Goal: Information Seeking & Learning: Compare options

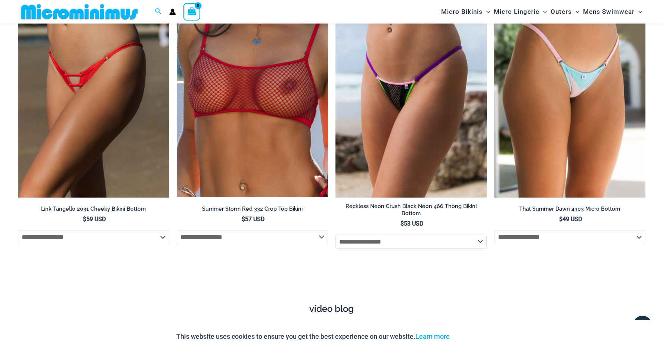
scroll to position [2536, 0]
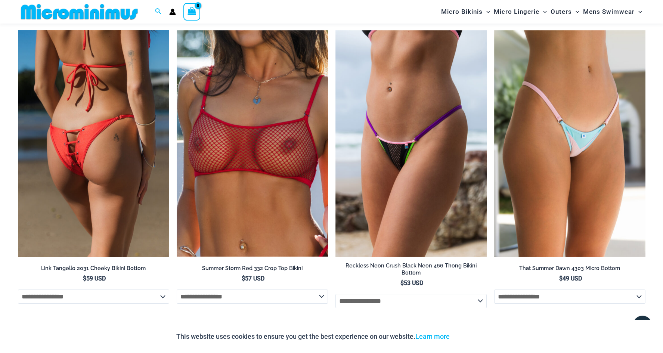
click at [96, 153] on img at bounding box center [93, 143] width 151 height 227
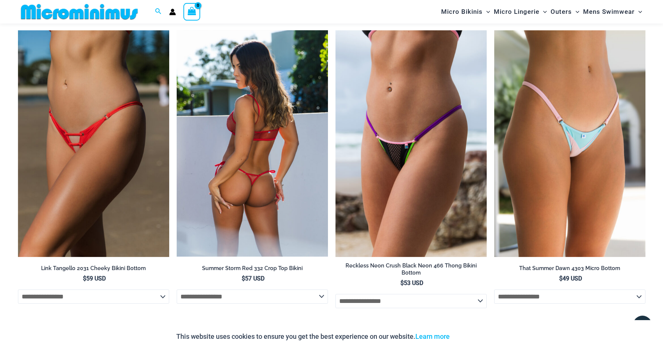
click at [275, 145] on img at bounding box center [252, 143] width 151 height 227
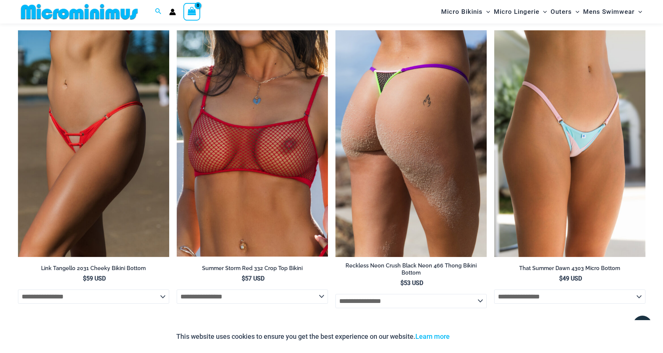
click at [414, 114] on img at bounding box center [411, 143] width 151 height 227
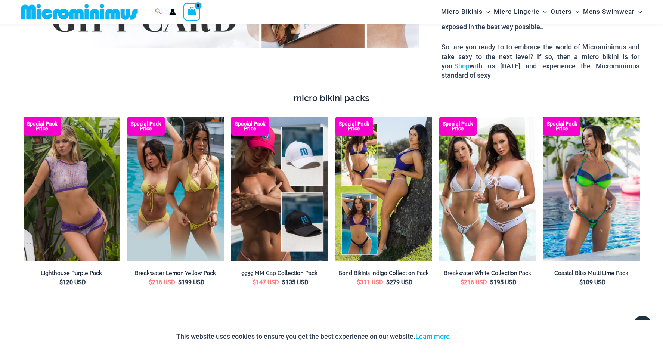
scroll to position [1340, 0]
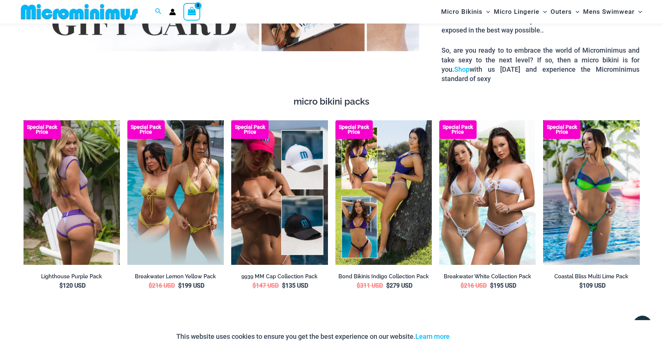
click at [83, 184] on img at bounding box center [72, 192] width 96 height 145
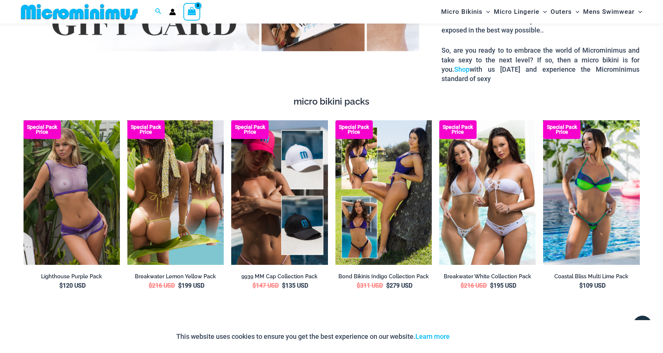
click at [188, 174] on img at bounding box center [175, 192] width 96 height 145
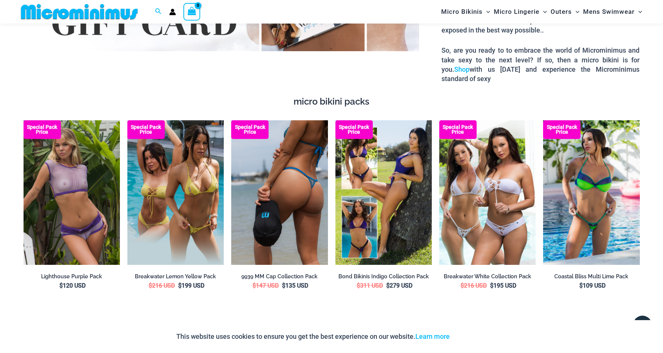
click at [293, 191] on img at bounding box center [279, 192] width 96 height 145
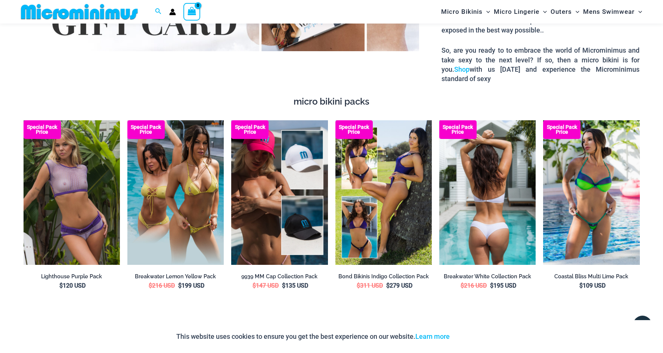
click at [484, 183] on img at bounding box center [488, 192] width 96 height 145
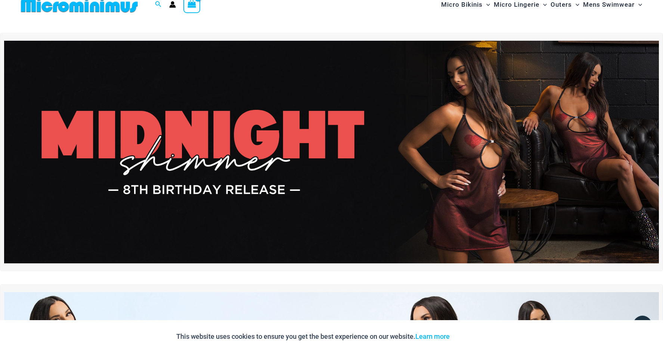
scroll to position [0, 0]
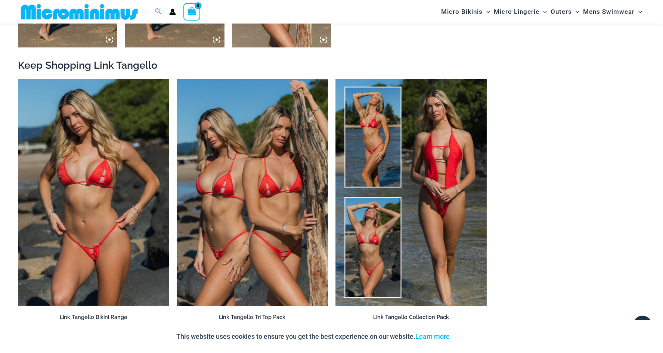
scroll to position [816, 0]
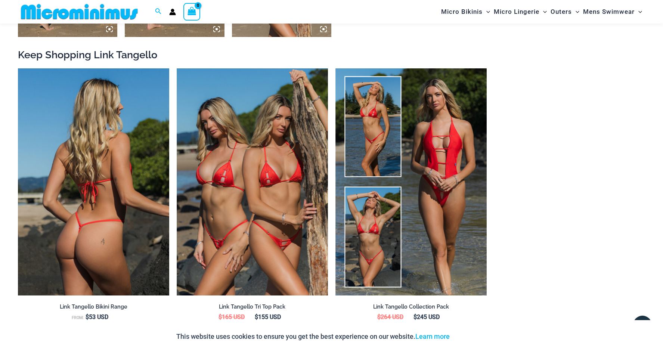
click at [112, 196] on img at bounding box center [93, 181] width 151 height 227
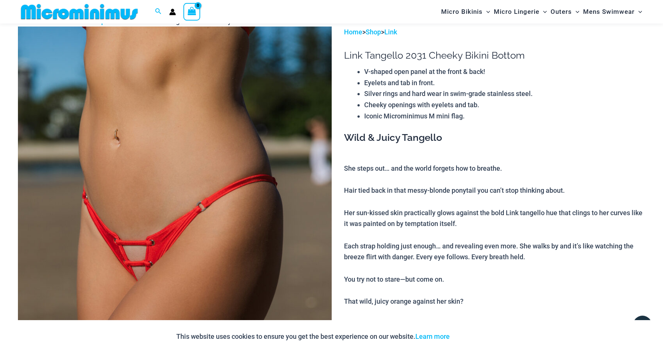
scroll to position [0, 0]
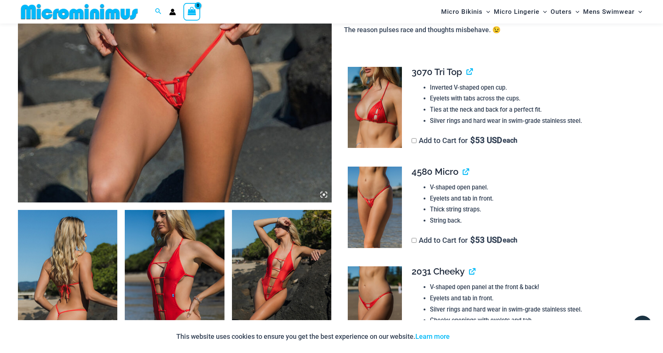
scroll to position [299, 0]
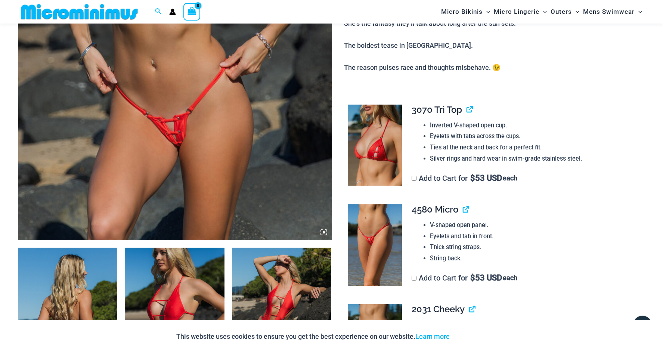
click at [180, 131] on img at bounding box center [175, 4] width 314 height 471
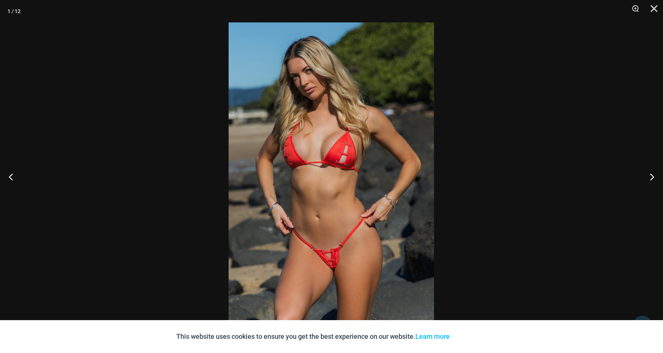
click at [319, 232] on img at bounding box center [332, 176] width 206 height 308
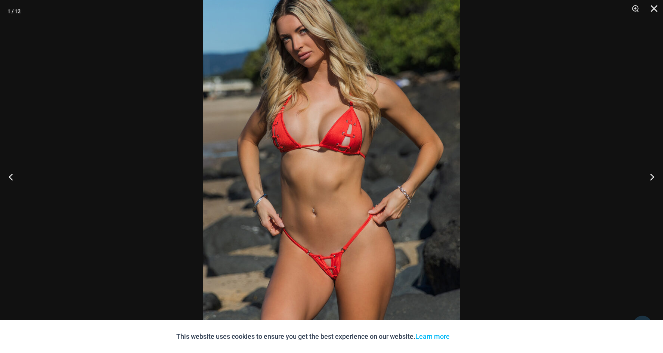
click at [318, 241] on img at bounding box center [331, 163] width 257 height 385
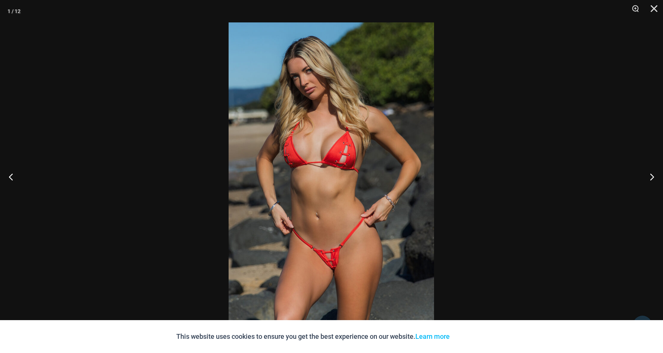
click at [328, 264] on img at bounding box center [332, 176] width 206 height 308
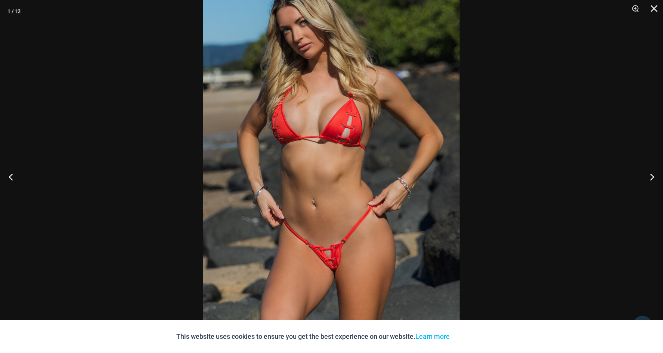
click at [328, 264] on img at bounding box center [331, 154] width 257 height 385
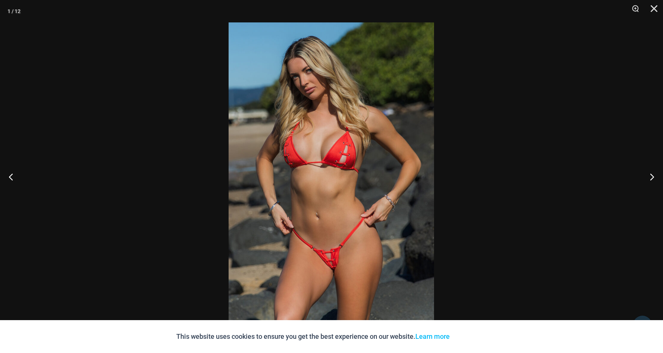
click at [315, 151] on img at bounding box center [332, 176] width 206 height 308
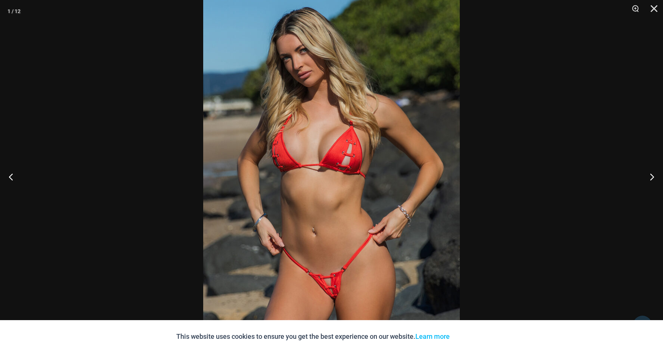
click at [329, 278] on img at bounding box center [331, 182] width 257 height 385
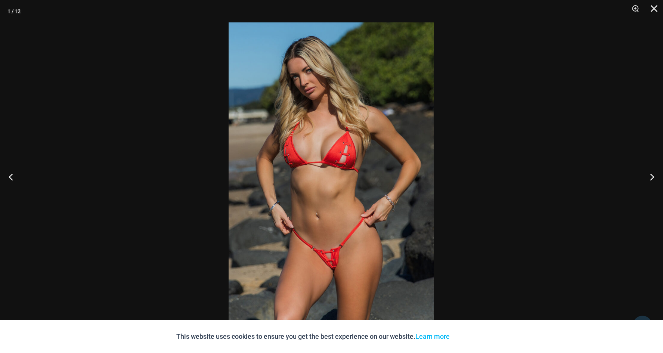
click at [329, 278] on img at bounding box center [332, 176] width 206 height 308
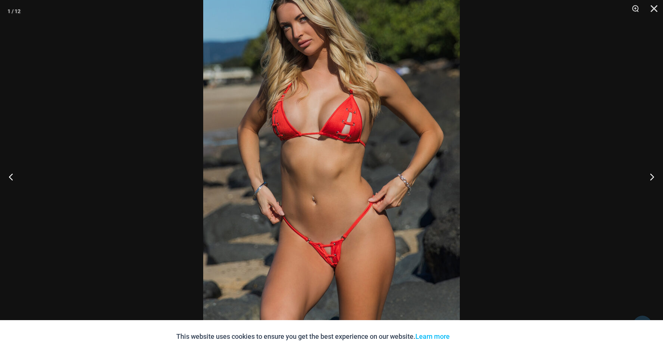
click at [333, 264] on img at bounding box center [331, 151] width 257 height 385
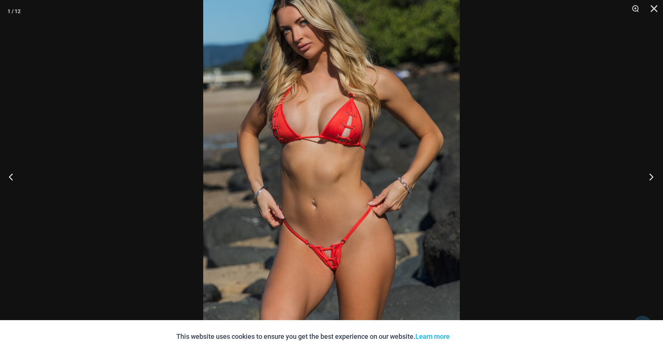
click at [650, 176] on button "Next" at bounding box center [649, 176] width 28 height 37
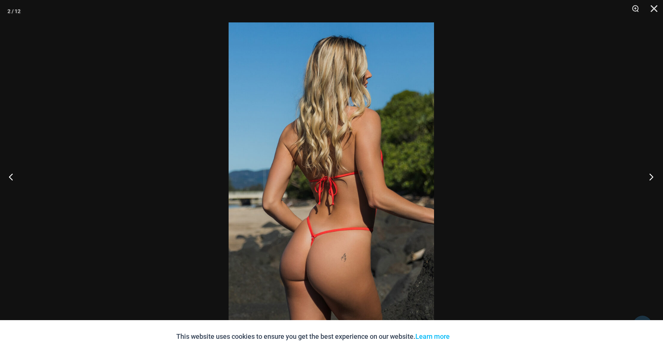
click at [650, 176] on button "Next" at bounding box center [649, 176] width 28 height 37
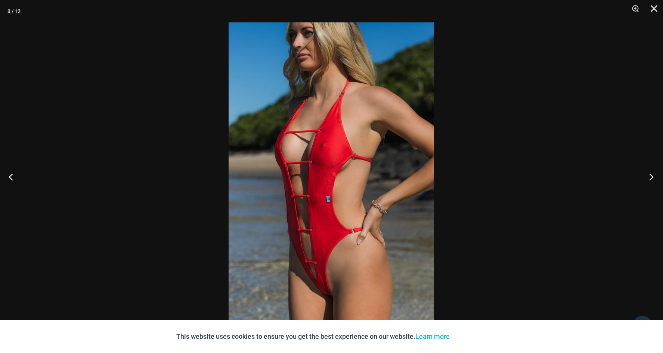
click at [650, 176] on button "Next" at bounding box center [649, 176] width 28 height 37
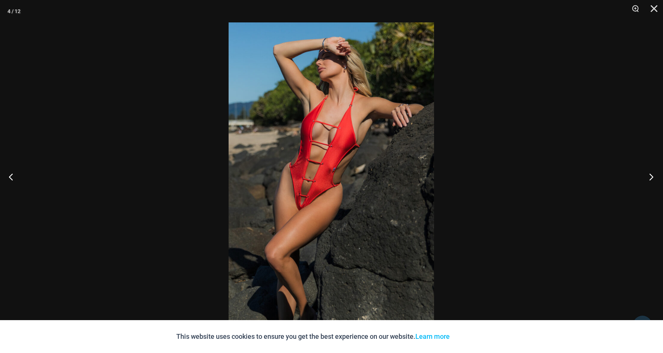
click at [650, 176] on button "Next" at bounding box center [649, 176] width 28 height 37
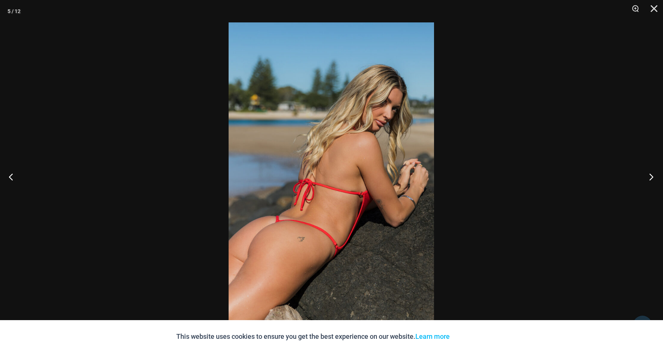
click at [650, 176] on button "Next" at bounding box center [649, 176] width 28 height 37
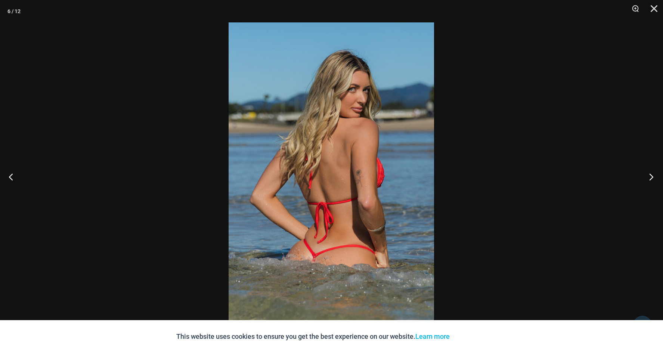
click at [650, 176] on button "Next" at bounding box center [649, 176] width 28 height 37
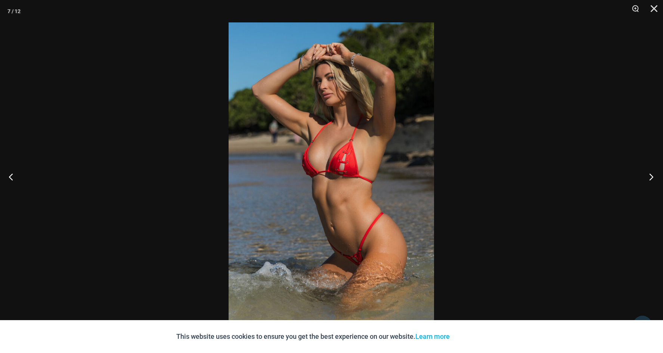
click at [650, 176] on button "Next" at bounding box center [649, 176] width 28 height 37
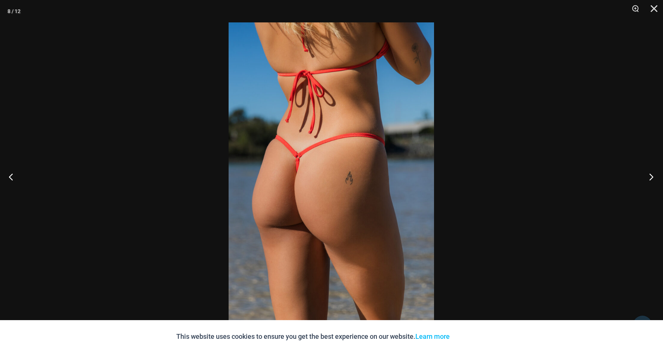
click at [650, 176] on button "Next" at bounding box center [649, 176] width 28 height 37
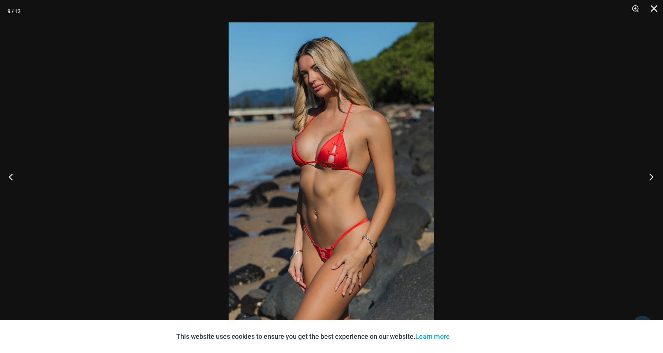
click at [650, 176] on button "Next" at bounding box center [649, 176] width 28 height 37
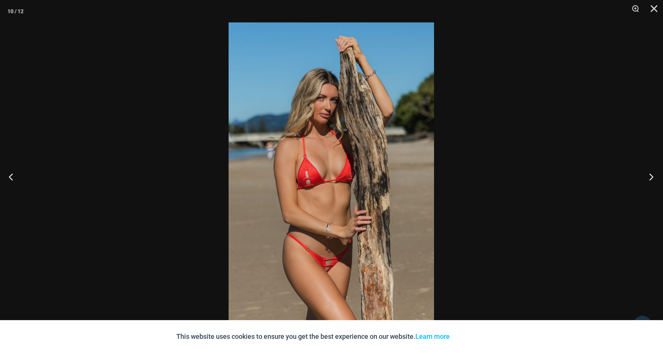
click at [650, 176] on button "Next" at bounding box center [649, 176] width 28 height 37
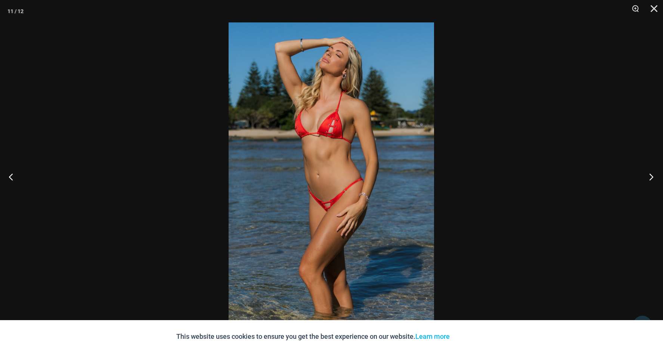
click at [650, 176] on button "Next" at bounding box center [649, 176] width 28 height 37
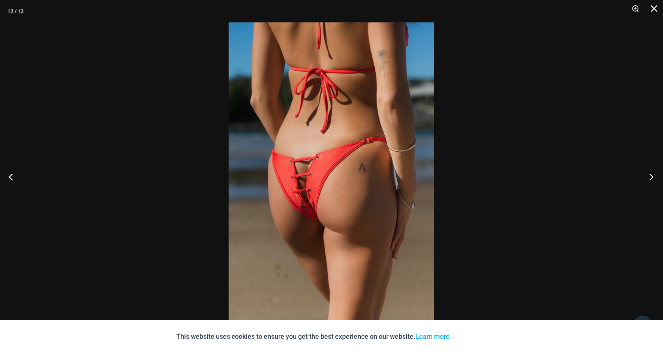
click at [650, 176] on button "Next" at bounding box center [649, 176] width 28 height 37
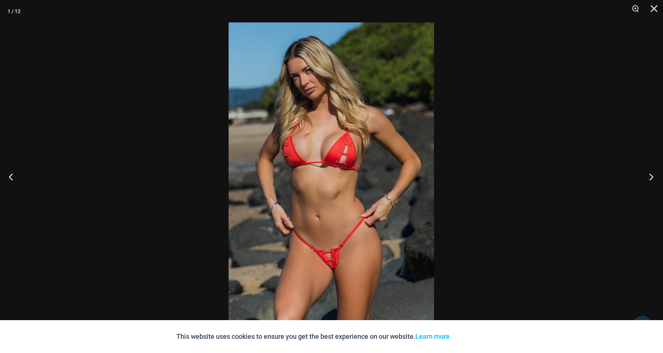
click at [650, 176] on button "Next" at bounding box center [649, 176] width 28 height 37
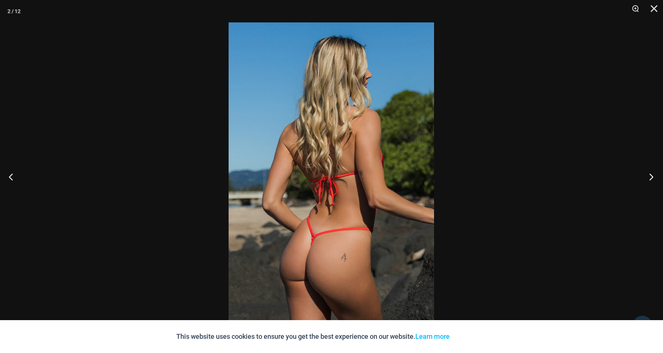
click at [650, 176] on button "Next" at bounding box center [649, 176] width 28 height 37
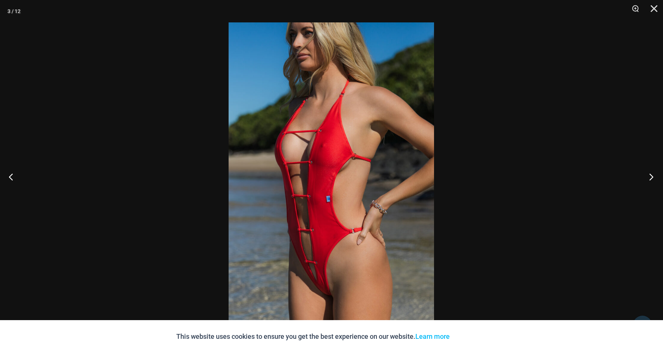
click at [650, 176] on button "Next" at bounding box center [649, 176] width 28 height 37
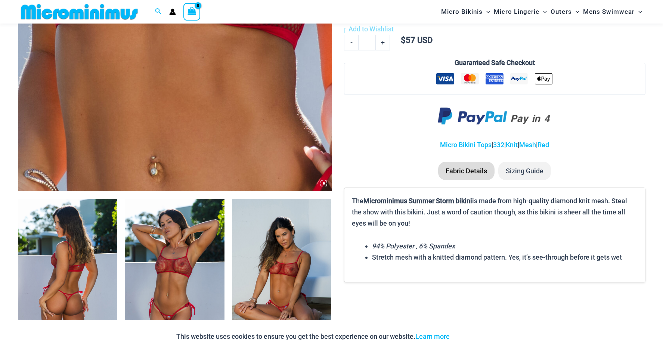
scroll to position [367, 0]
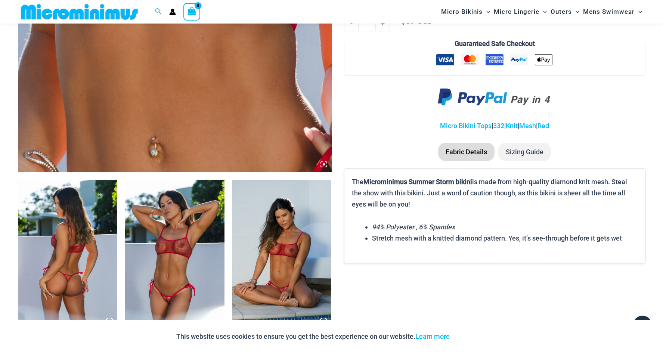
click at [170, 248] on img at bounding box center [175, 255] width 100 height 150
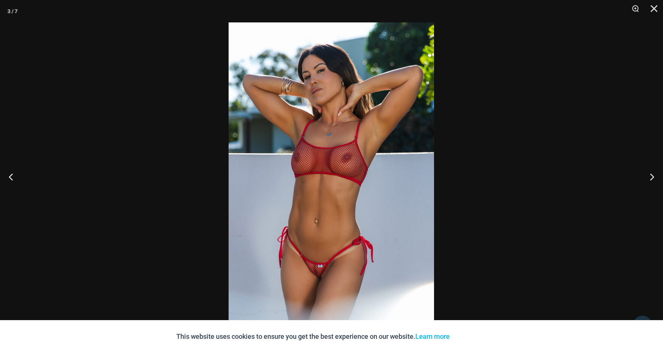
click at [327, 269] on img at bounding box center [332, 176] width 206 height 308
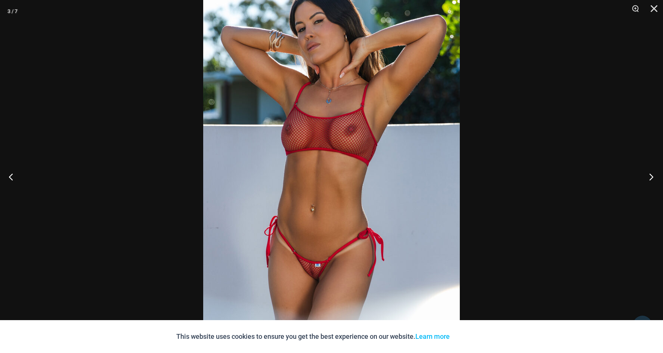
click at [649, 174] on button "Next" at bounding box center [649, 176] width 28 height 37
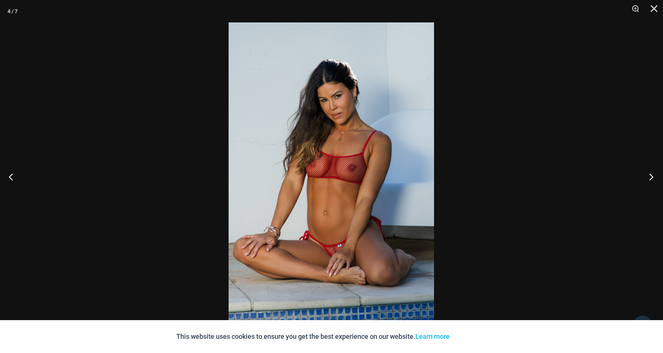
click at [649, 174] on button "Next" at bounding box center [649, 176] width 28 height 37
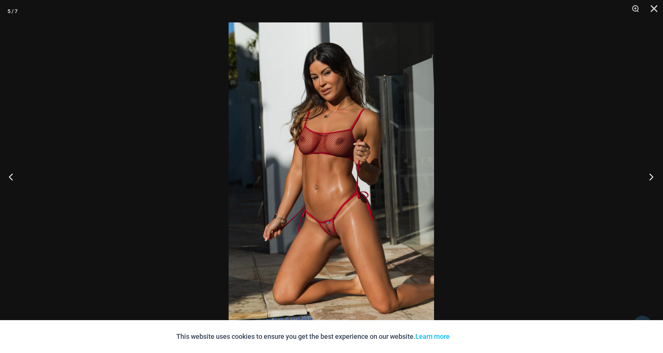
click at [649, 174] on button "Next" at bounding box center [649, 176] width 28 height 37
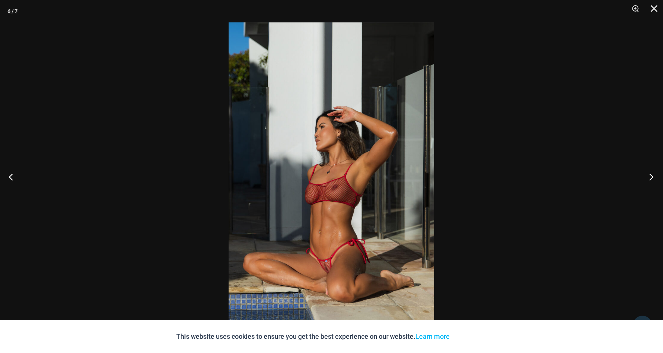
click at [649, 174] on button "Next" at bounding box center [649, 176] width 28 height 37
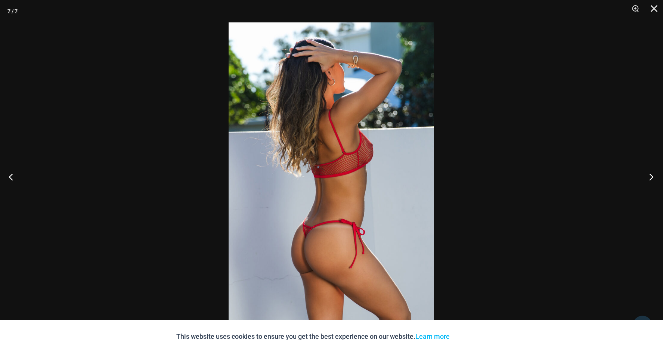
click at [649, 174] on button "Next" at bounding box center [649, 176] width 28 height 37
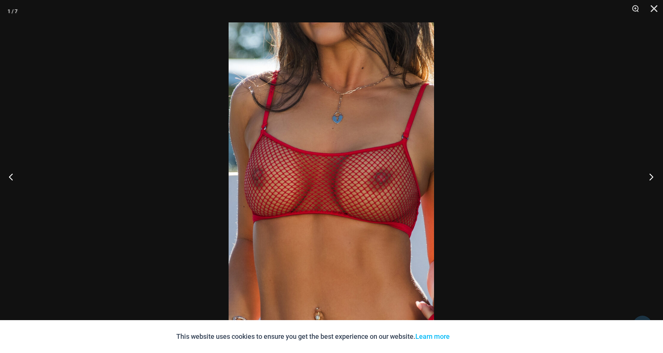
click at [649, 174] on button "Next" at bounding box center [649, 176] width 28 height 37
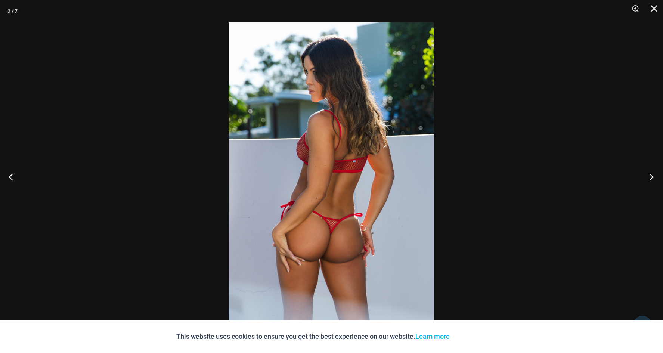
click at [649, 174] on button "Next" at bounding box center [649, 176] width 28 height 37
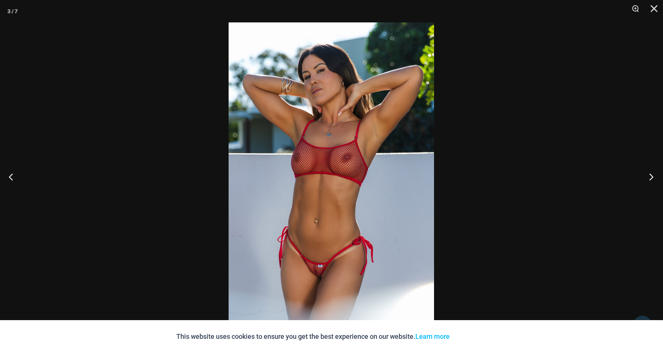
click at [649, 174] on button "Next" at bounding box center [649, 176] width 28 height 37
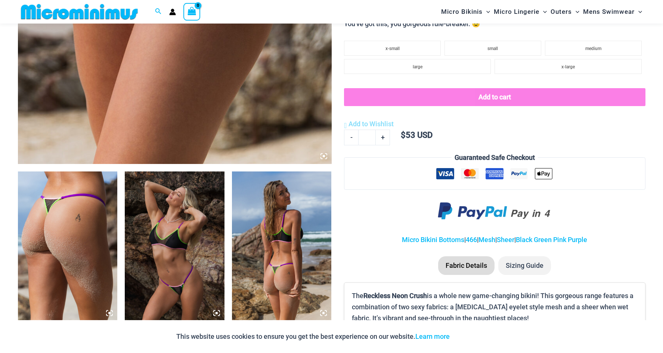
scroll to position [480, 0]
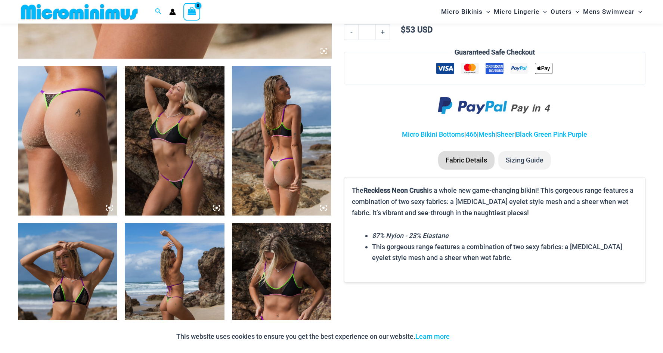
click at [186, 161] on img at bounding box center [175, 141] width 100 height 150
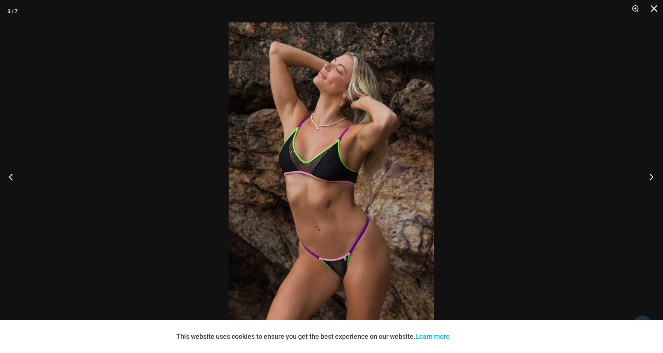
click at [648, 175] on button "Next" at bounding box center [649, 176] width 28 height 37
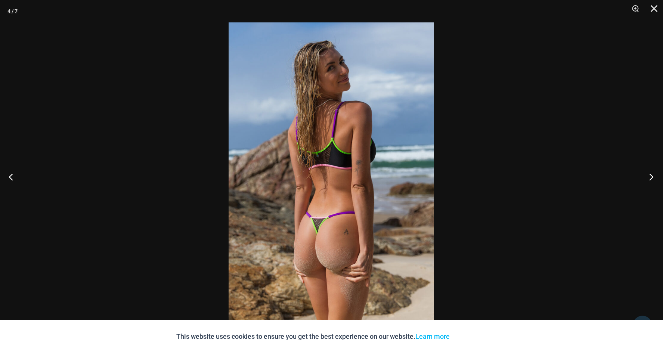
click at [648, 175] on button "Next" at bounding box center [649, 176] width 28 height 37
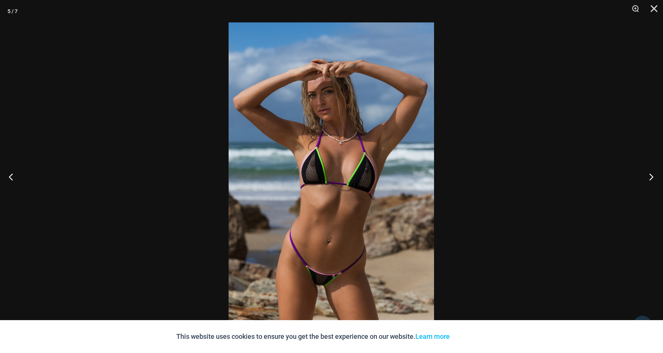
click at [646, 175] on button "Next" at bounding box center [649, 176] width 28 height 37
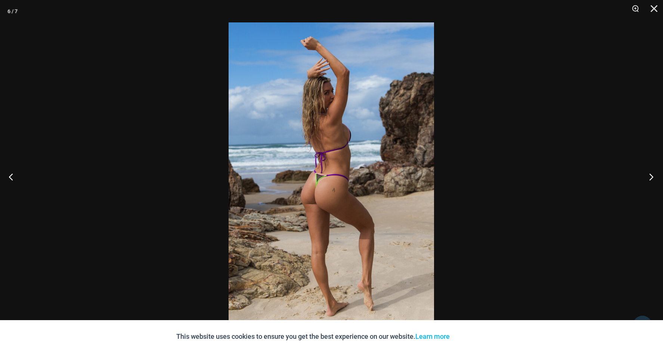
click at [646, 175] on button "Next" at bounding box center [649, 176] width 28 height 37
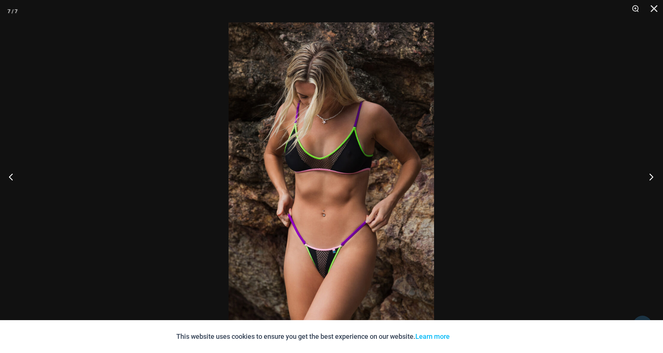
click at [646, 175] on button "Next" at bounding box center [649, 176] width 28 height 37
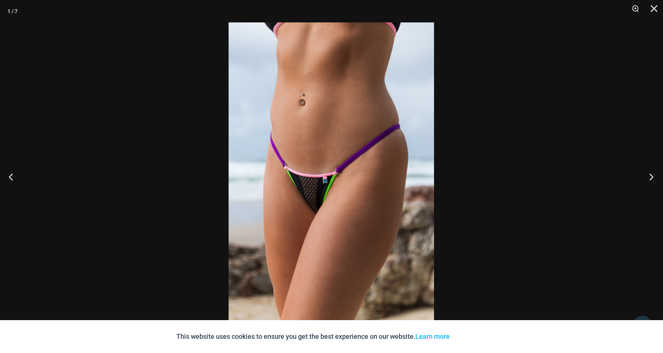
click at [646, 175] on button "Next" at bounding box center [649, 176] width 28 height 37
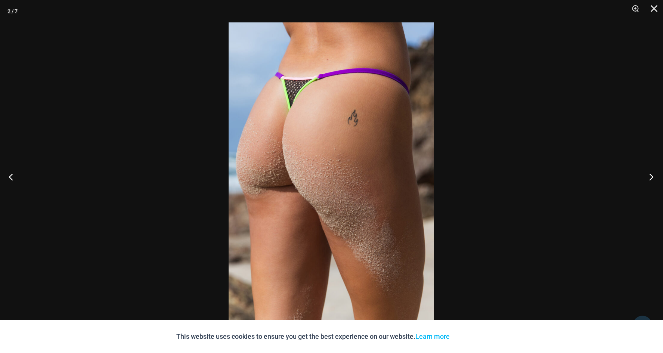
click at [646, 175] on button "Next" at bounding box center [649, 176] width 28 height 37
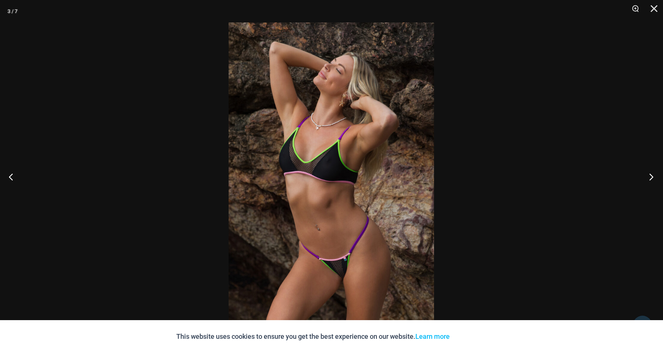
click at [646, 175] on button "Next" at bounding box center [649, 176] width 28 height 37
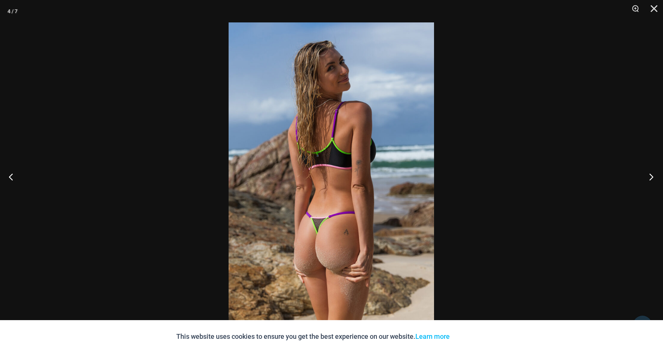
click at [646, 175] on button "Next" at bounding box center [649, 176] width 28 height 37
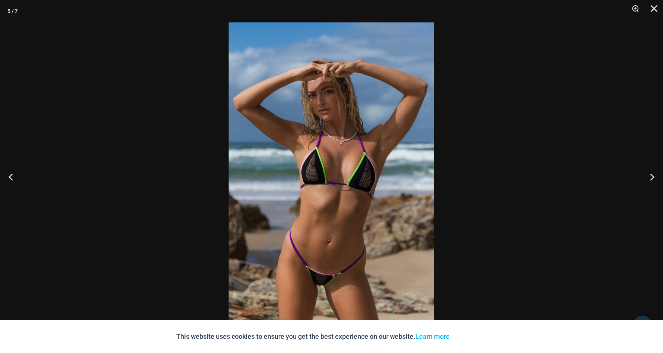
click at [321, 281] on img at bounding box center [332, 176] width 206 height 308
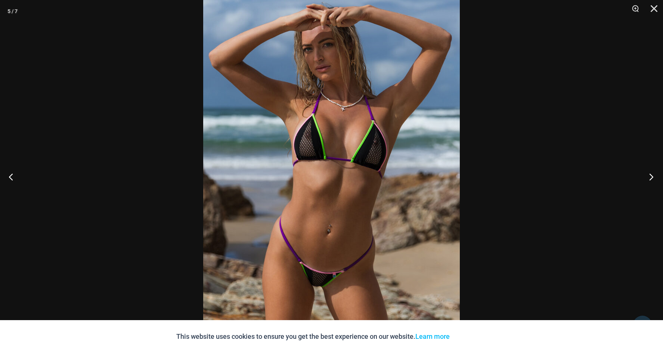
click at [653, 174] on button "Next" at bounding box center [649, 176] width 28 height 37
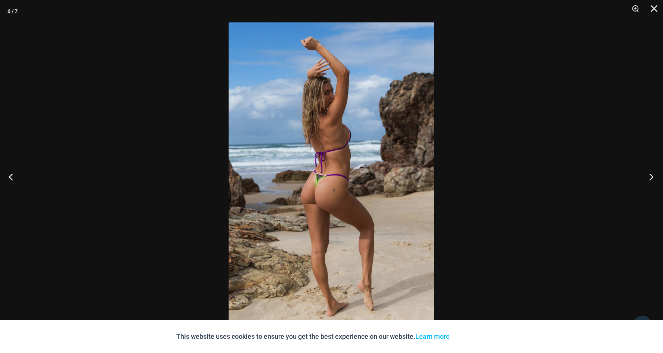
click at [652, 174] on button "Next" at bounding box center [649, 176] width 28 height 37
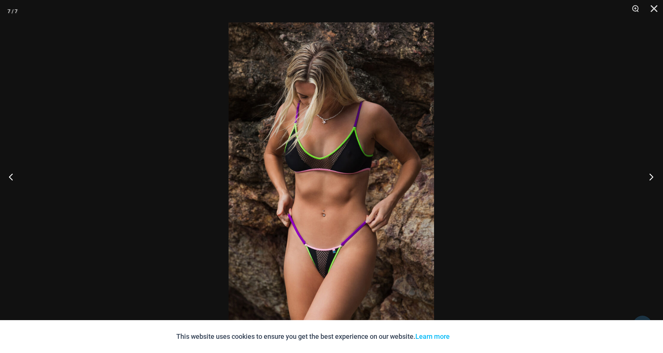
click at [652, 174] on button "Next" at bounding box center [649, 176] width 28 height 37
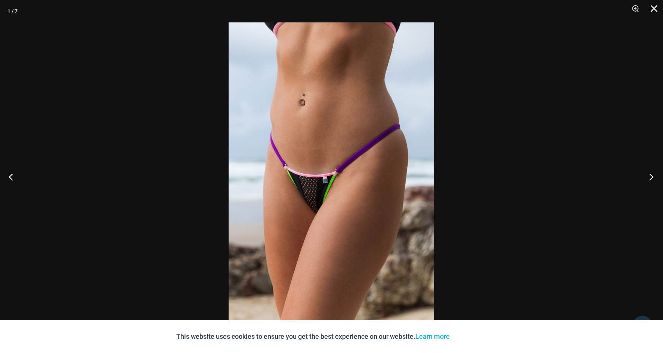
click at [652, 174] on button "Next" at bounding box center [649, 176] width 28 height 37
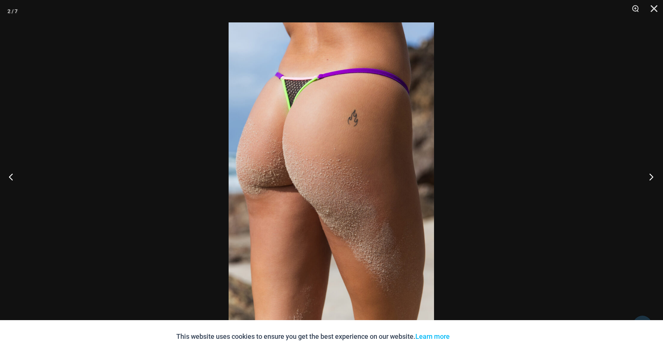
click at [652, 174] on button "Next" at bounding box center [649, 176] width 28 height 37
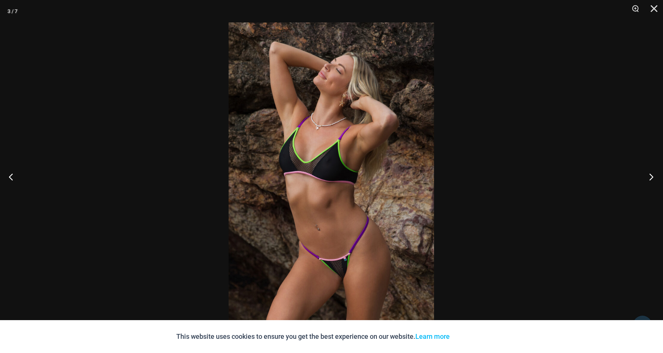
click at [652, 174] on button "Next" at bounding box center [649, 176] width 28 height 37
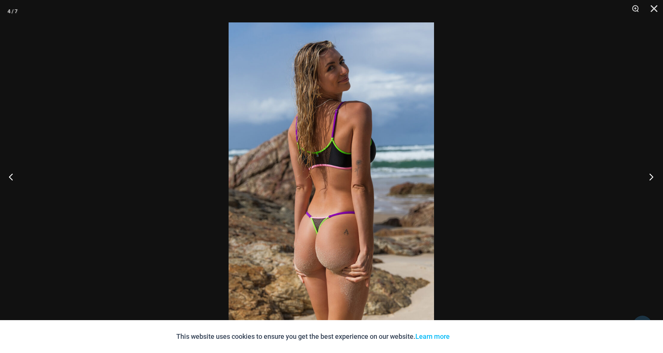
click at [652, 174] on button "Next" at bounding box center [649, 176] width 28 height 37
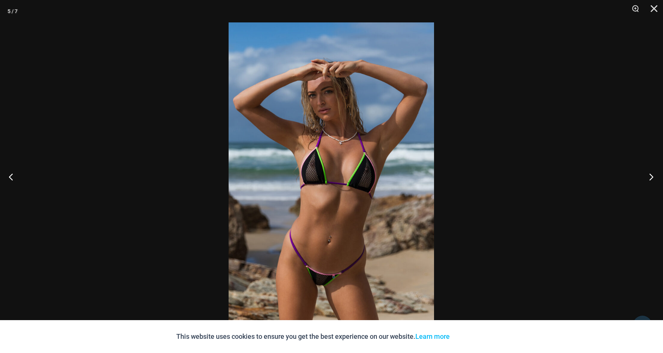
click at [652, 174] on button "Next" at bounding box center [649, 176] width 28 height 37
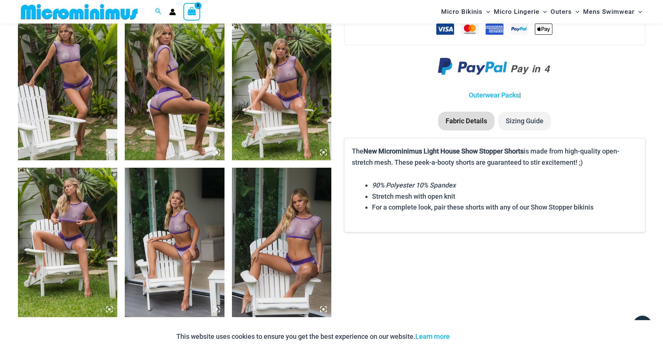
scroll to position [703, 0]
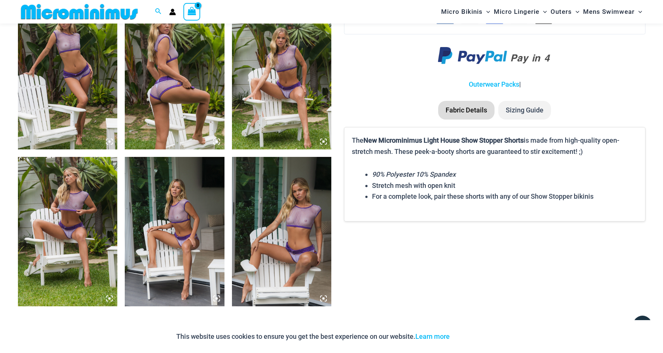
click at [292, 237] on img at bounding box center [282, 232] width 100 height 150
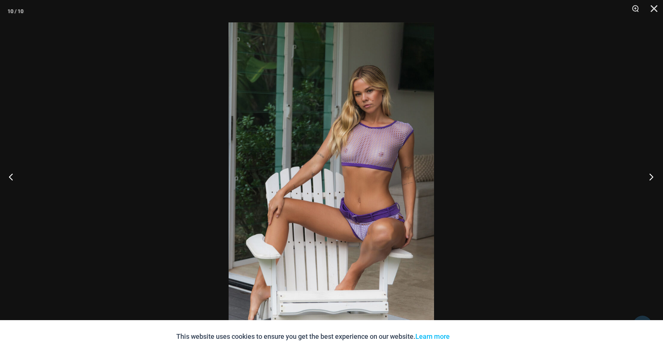
click at [652, 175] on button "Next" at bounding box center [649, 176] width 28 height 37
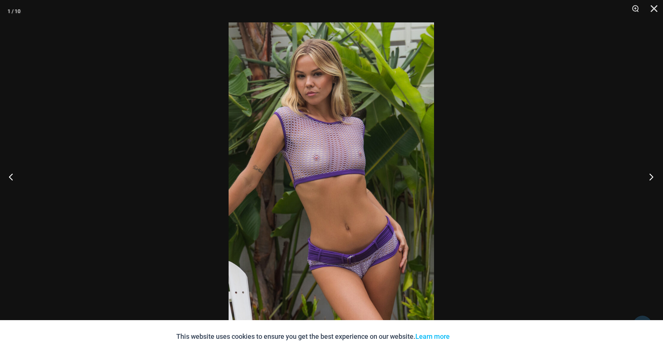
click at [652, 175] on button "Next" at bounding box center [649, 176] width 28 height 37
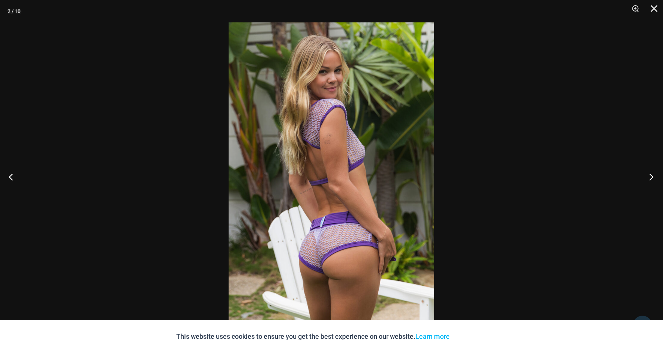
click at [652, 175] on button "Next" at bounding box center [649, 176] width 28 height 37
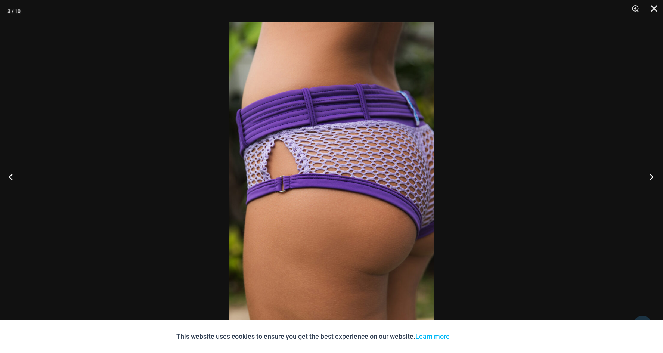
click at [651, 175] on button "Next" at bounding box center [649, 176] width 28 height 37
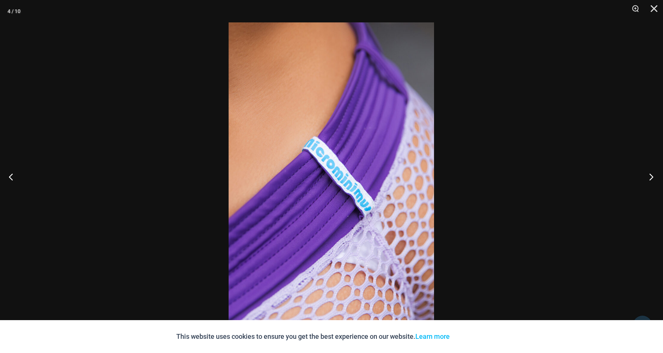
click at [651, 175] on button "Next" at bounding box center [649, 176] width 28 height 37
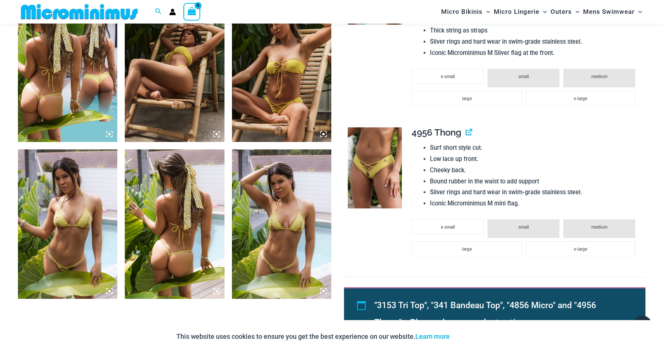
scroll to position [556, 0]
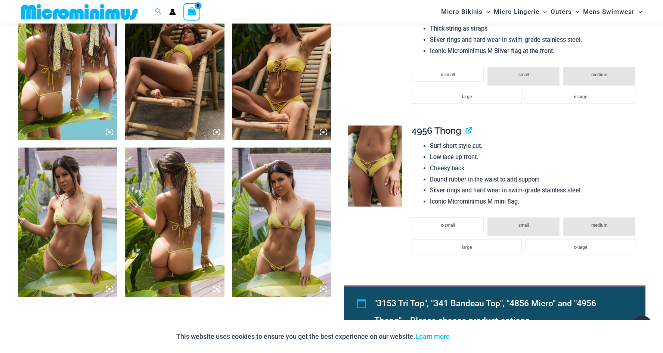
click at [281, 236] on img at bounding box center [282, 223] width 100 height 150
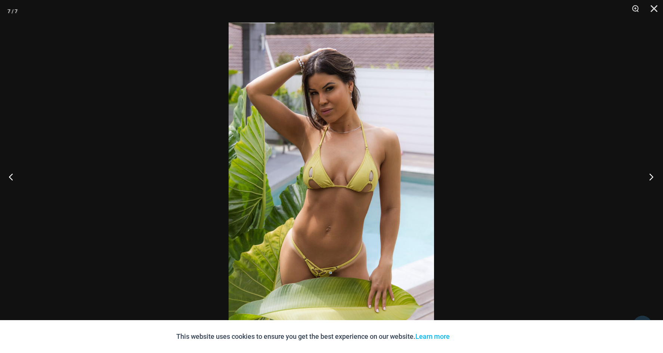
click at [653, 175] on button "Next" at bounding box center [649, 176] width 28 height 37
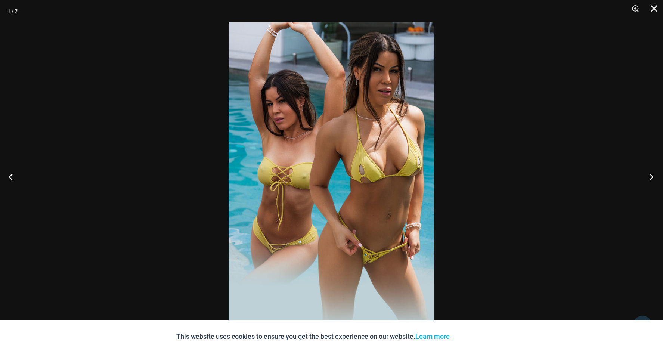
click at [653, 175] on button "Next" at bounding box center [649, 176] width 28 height 37
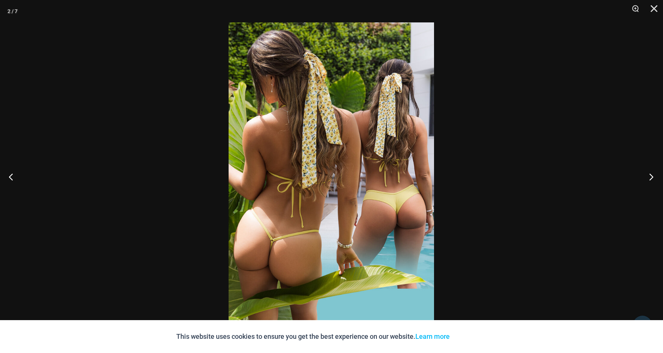
click at [650, 178] on button "Next" at bounding box center [649, 176] width 28 height 37
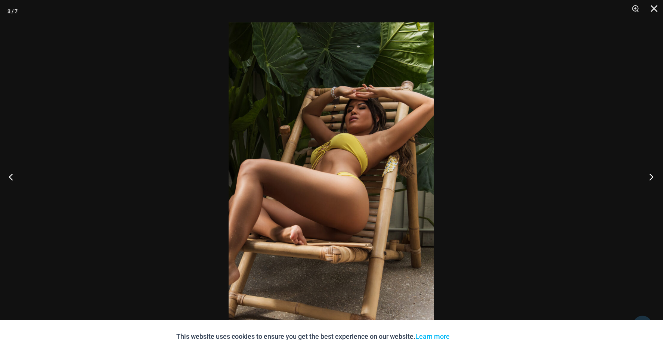
click at [650, 178] on button "Next" at bounding box center [649, 176] width 28 height 37
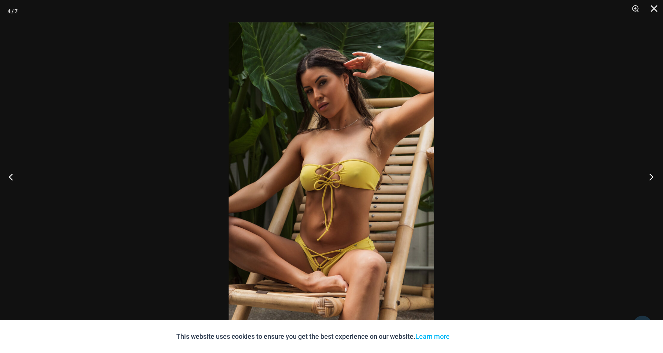
click at [649, 178] on button "Next" at bounding box center [649, 176] width 28 height 37
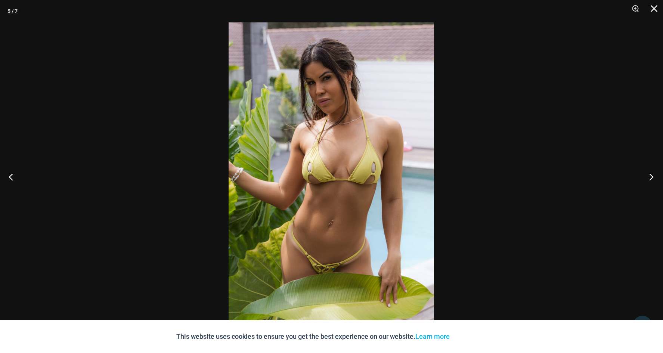
click at [648, 179] on button "Next" at bounding box center [649, 176] width 28 height 37
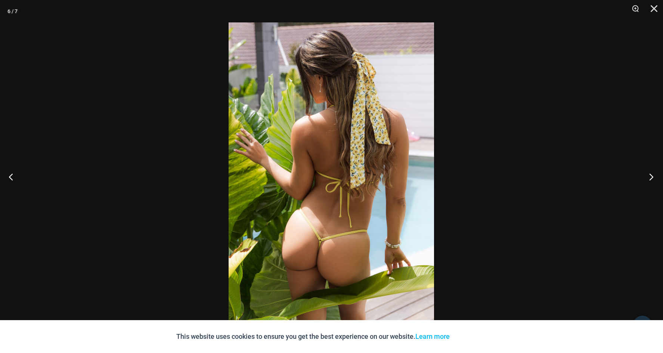
click at [648, 179] on button "Next" at bounding box center [649, 176] width 28 height 37
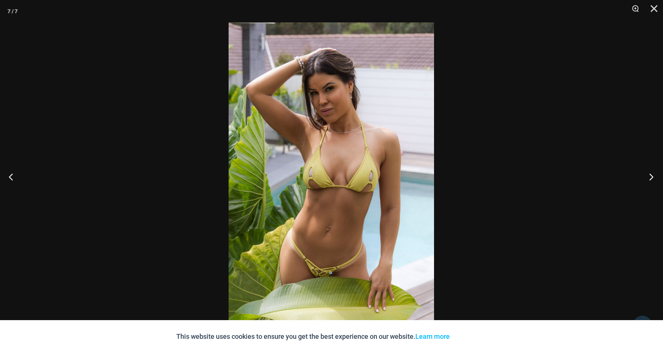
click at [648, 179] on button "Next" at bounding box center [649, 176] width 28 height 37
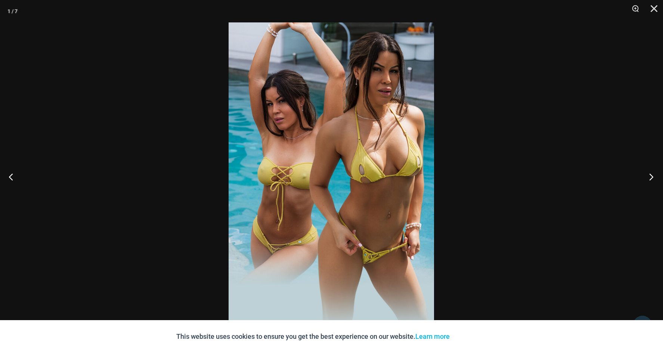
click at [648, 179] on button "Next" at bounding box center [649, 176] width 28 height 37
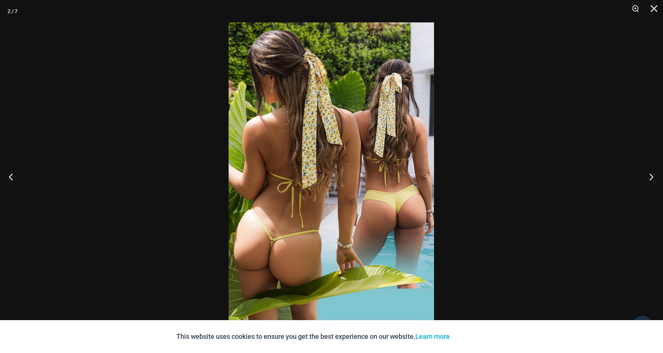
click at [648, 179] on button "Next" at bounding box center [649, 176] width 28 height 37
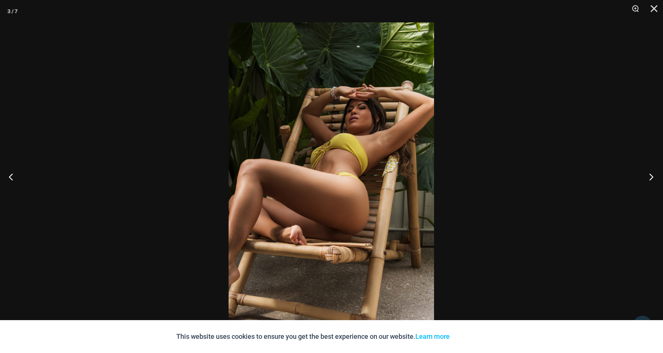
click at [648, 179] on button "Next" at bounding box center [649, 176] width 28 height 37
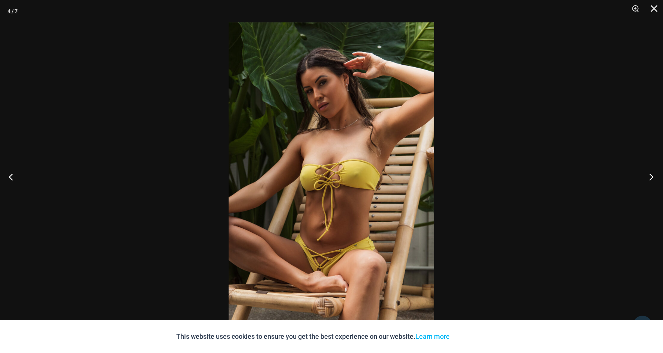
click at [648, 179] on button "Next" at bounding box center [649, 176] width 28 height 37
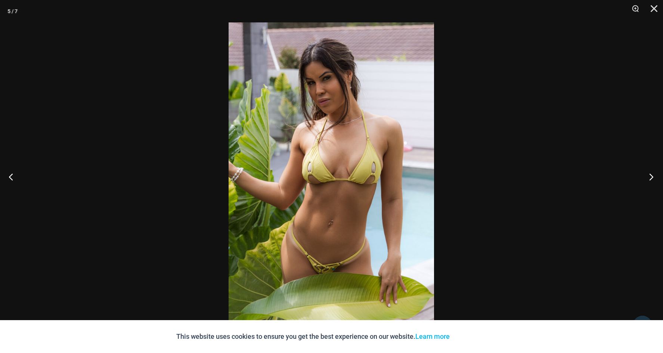
click at [648, 179] on button "Next" at bounding box center [649, 176] width 28 height 37
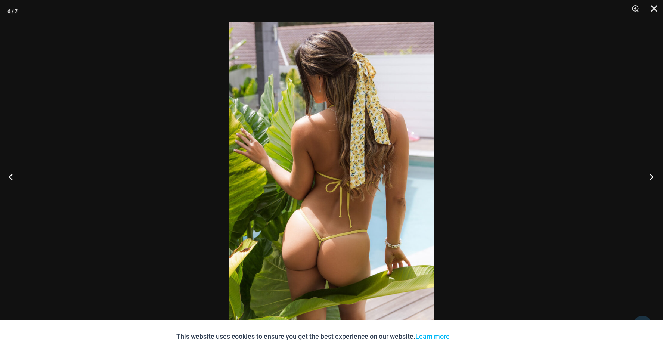
click at [648, 179] on button "Next" at bounding box center [649, 176] width 28 height 37
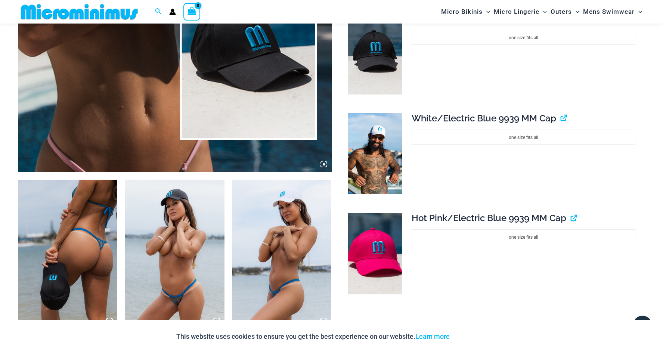
scroll to position [404, 0]
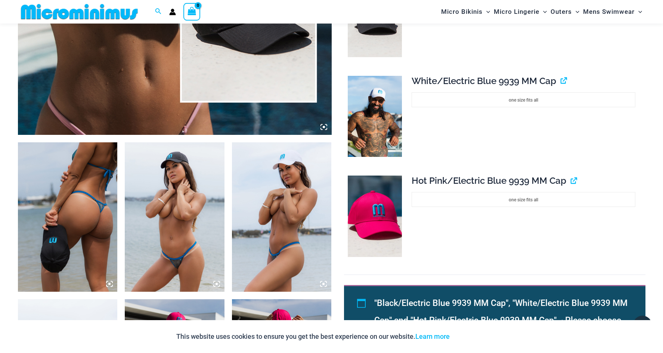
click at [187, 258] on img at bounding box center [175, 217] width 100 height 150
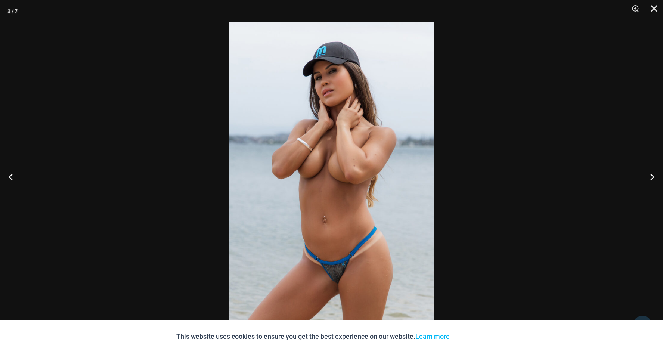
click at [336, 262] on img at bounding box center [332, 176] width 206 height 308
click at [337, 262] on img at bounding box center [332, 176] width 206 height 308
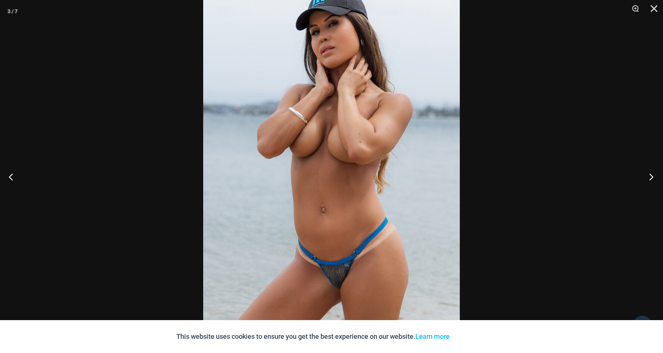
click at [647, 176] on button "Next" at bounding box center [649, 176] width 28 height 37
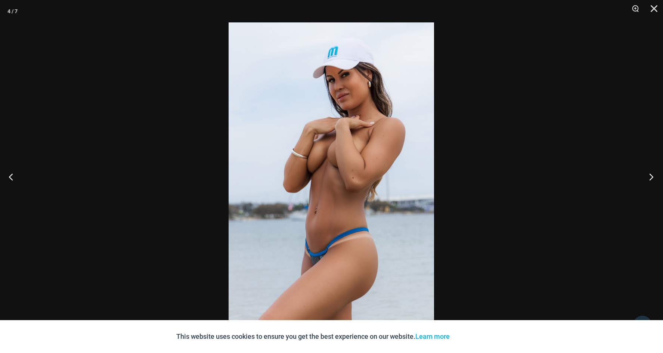
click at [647, 176] on button "Next" at bounding box center [649, 176] width 28 height 37
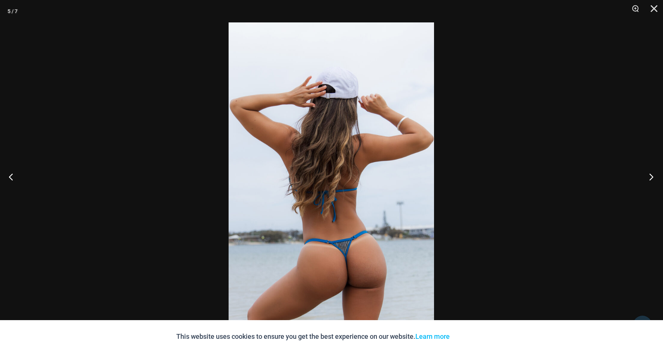
click at [647, 176] on button "Next" at bounding box center [649, 176] width 28 height 37
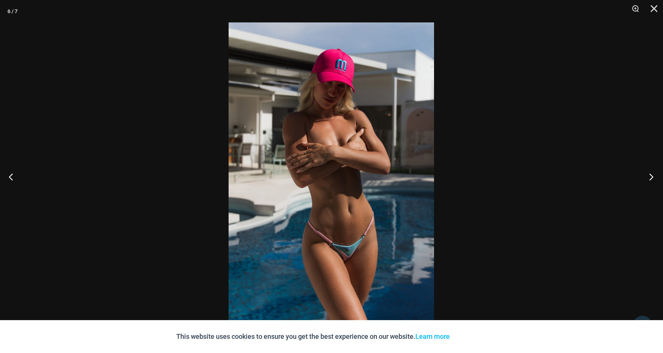
click at [647, 176] on button "Next" at bounding box center [649, 176] width 28 height 37
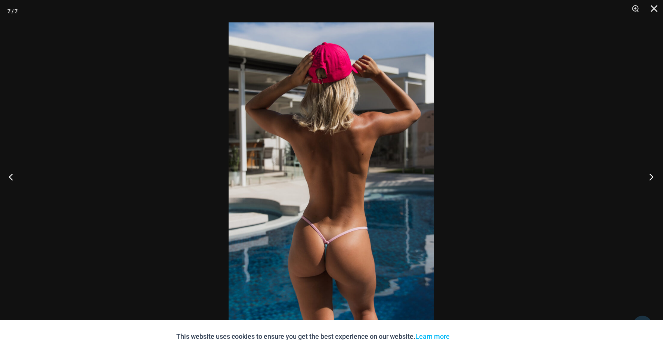
click at [647, 176] on button "Next" at bounding box center [649, 176] width 28 height 37
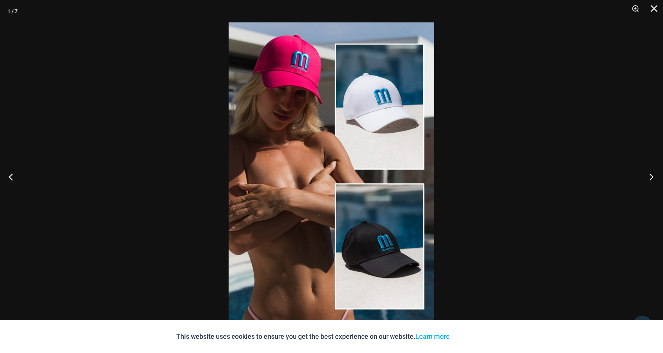
click at [647, 176] on button "Next" at bounding box center [649, 176] width 28 height 37
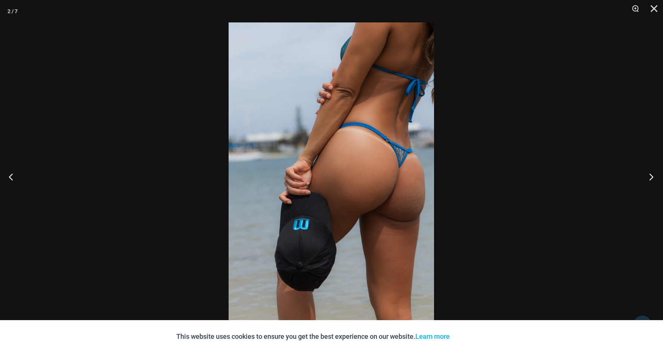
click at [647, 176] on button "Next" at bounding box center [649, 176] width 28 height 37
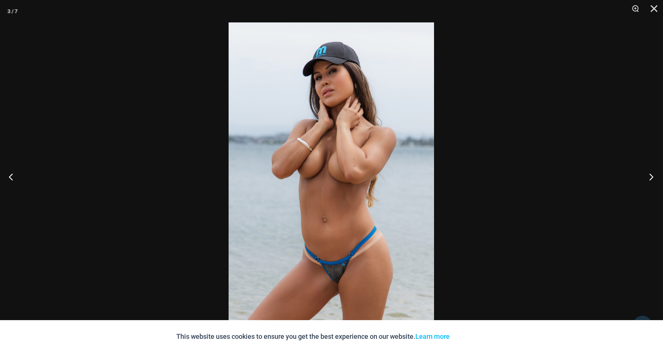
click at [647, 176] on button "Next" at bounding box center [649, 176] width 28 height 37
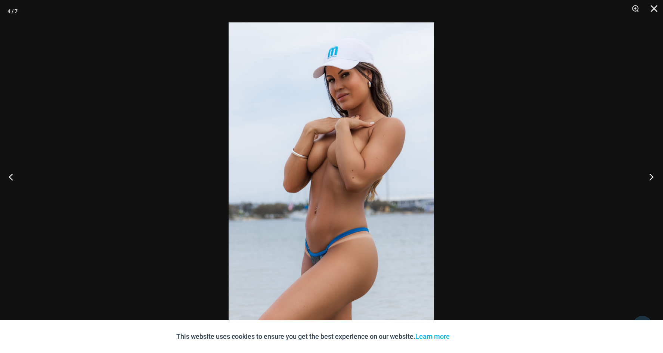
click at [647, 176] on button "Next" at bounding box center [649, 176] width 28 height 37
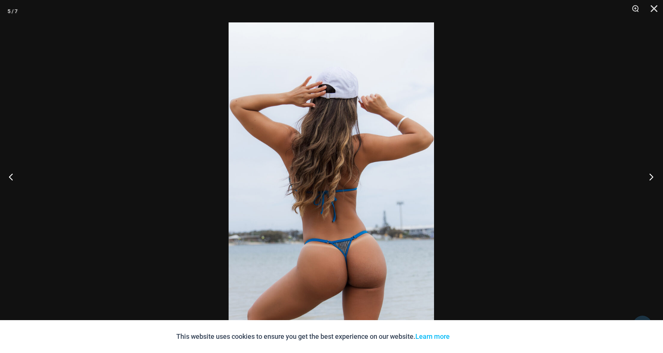
click at [647, 176] on button "Next" at bounding box center [649, 176] width 28 height 37
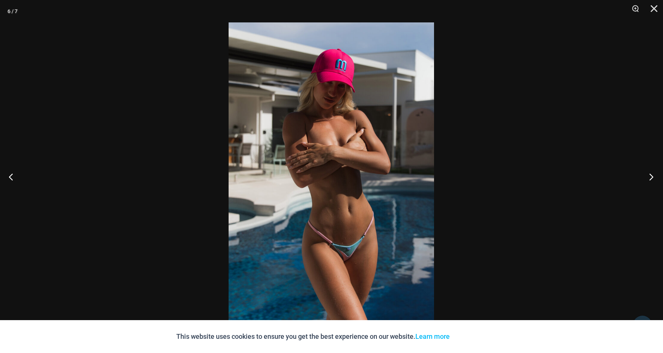
click at [647, 176] on button "Next" at bounding box center [649, 176] width 28 height 37
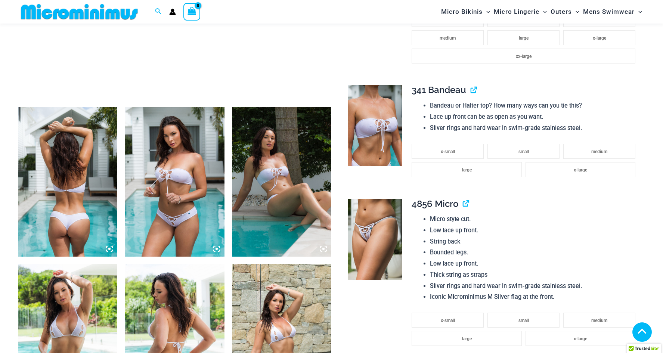
scroll to position [443, 0]
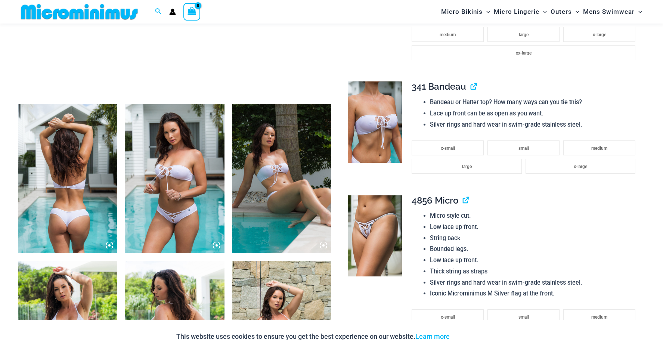
click at [179, 205] on img at bounding box center [175, 179] width 100 height 150
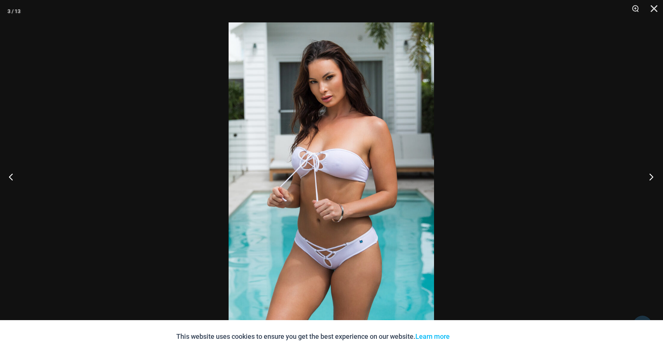
click at [646, 176] on button "Next" at bounding box center [649, 176] width 28 height 37
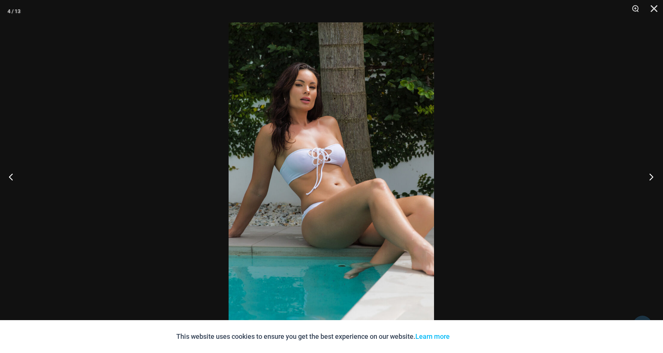
click at [646, 175] on button "Next" at bounding box center [649, 176] width 28 height 37
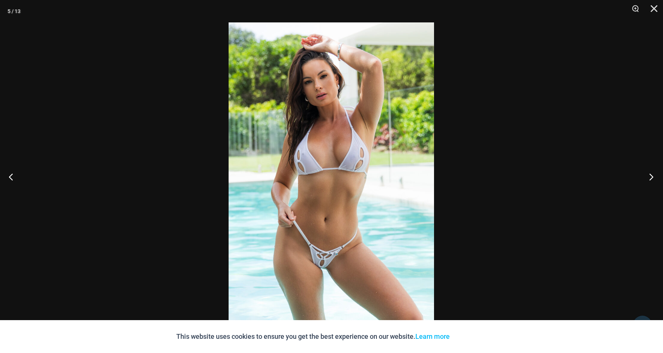
click at [646, 174] on button "Next" at bounding box center [649, 176] width 28 height 37
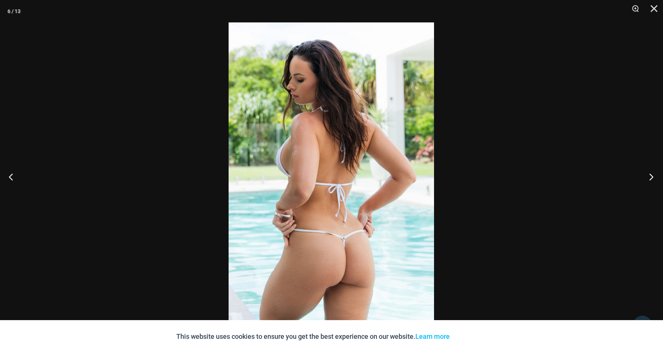
click at [646, 174] on button "Next" at bounding box center [649, 176] width 28 height 37
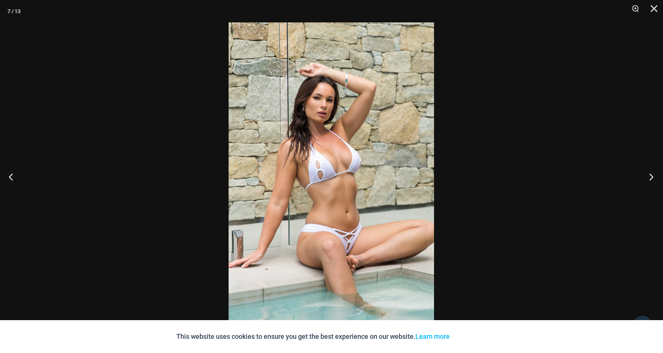
click at [646, 174] on button "Next" at bounding box center [649, 176] width 28 height 37
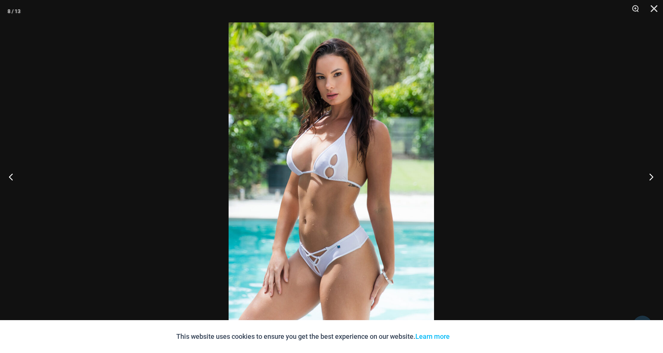
click at [646, 174] on button "Next" at bounding box center [649, 176] width 28 height 37
